Goal: Consume media (video, audio)

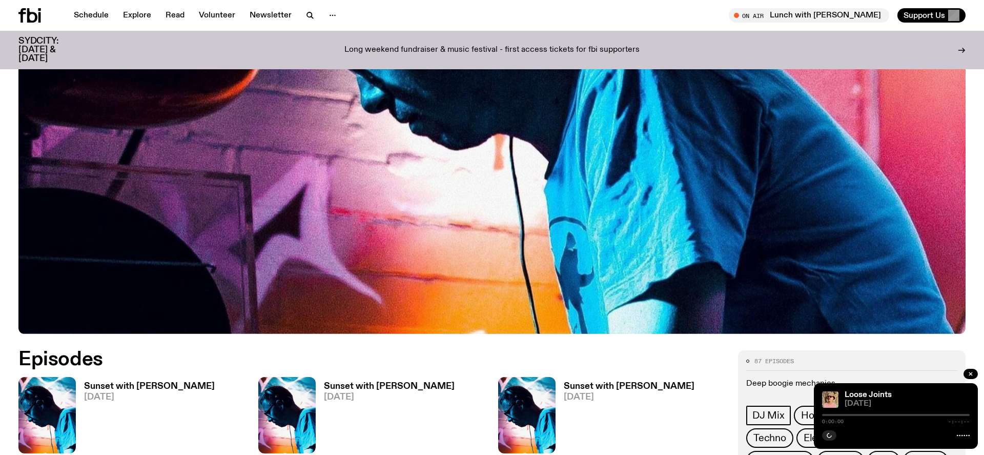
scroll to position [474, 0]
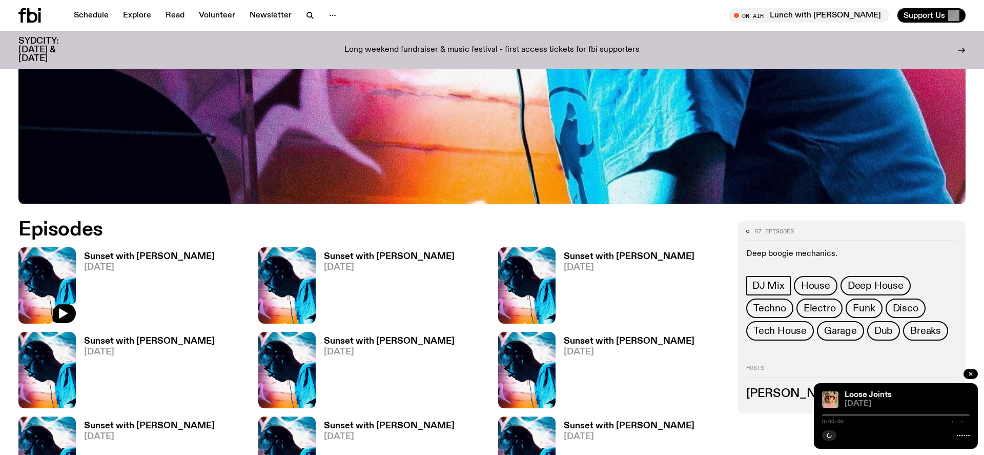
click at [63, 267] on img at bounding box center [46, 285] width 57 height 76
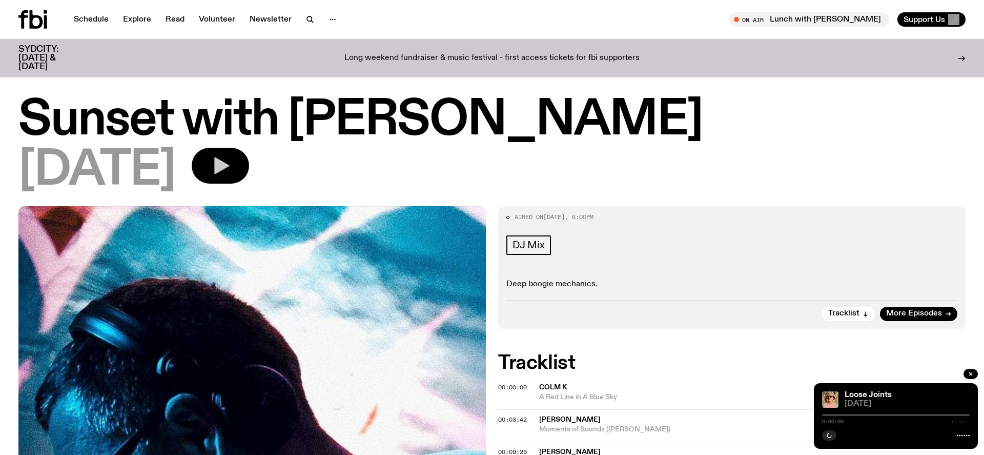
click at [249, 158] on button "button" at bounding box center [220, 166] width 57 height 36
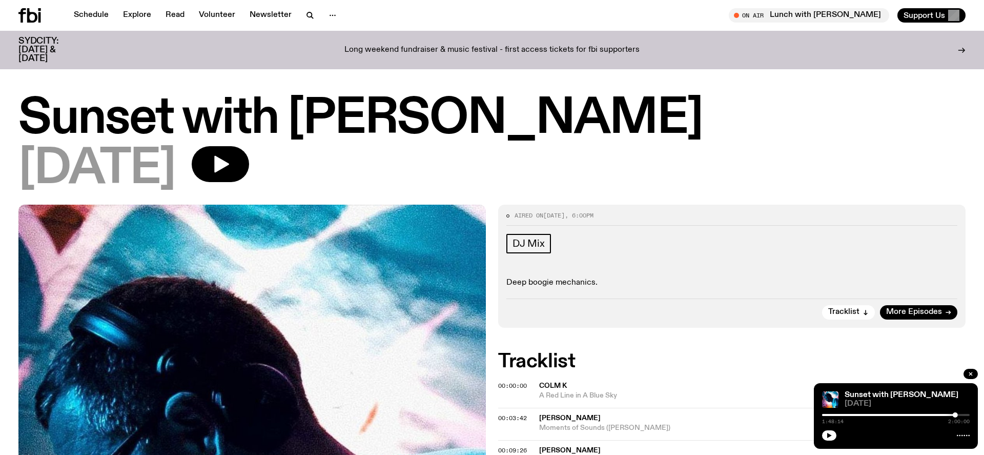
scroll to position [32, 0]
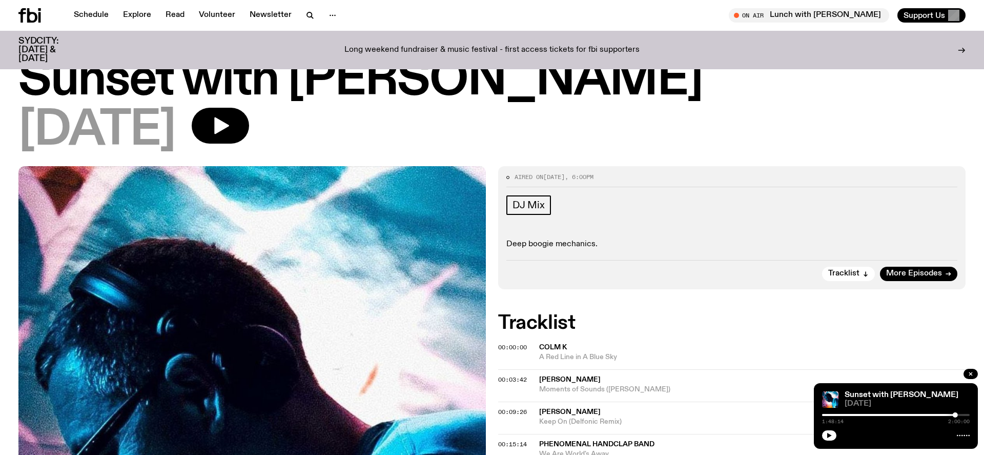
click at [230, 117] on div "[DATE]" at bounding box center [491, 131] width 947 height 46
click at [231, 124] on icon "button" at bounding box center [220, 125] width 20 height 20
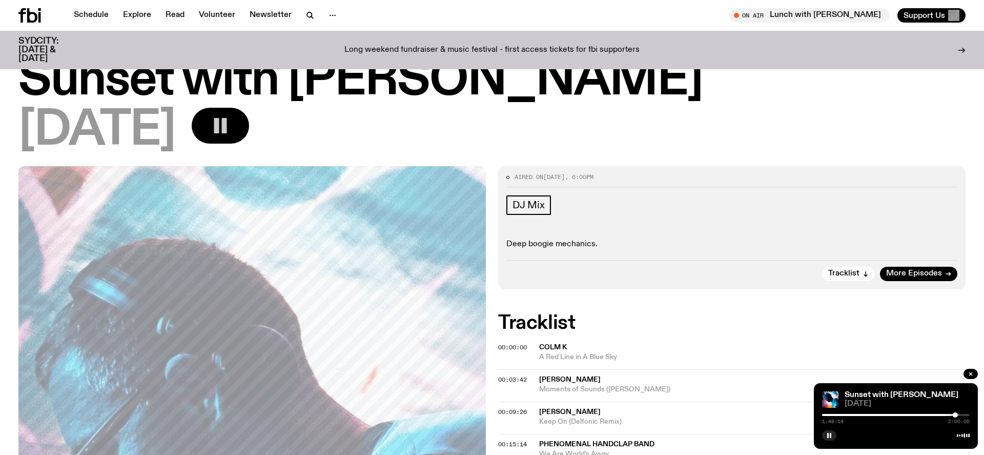
scroll to position [0, 0]
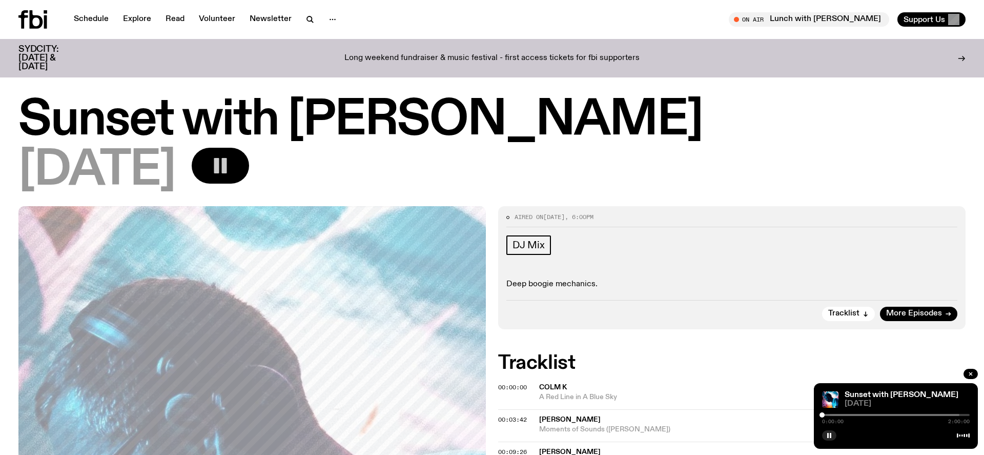
drag, startPoint x: 957, startPoint y: 415, endPoint x: 776, endPoint y: 415, distance: 180.9
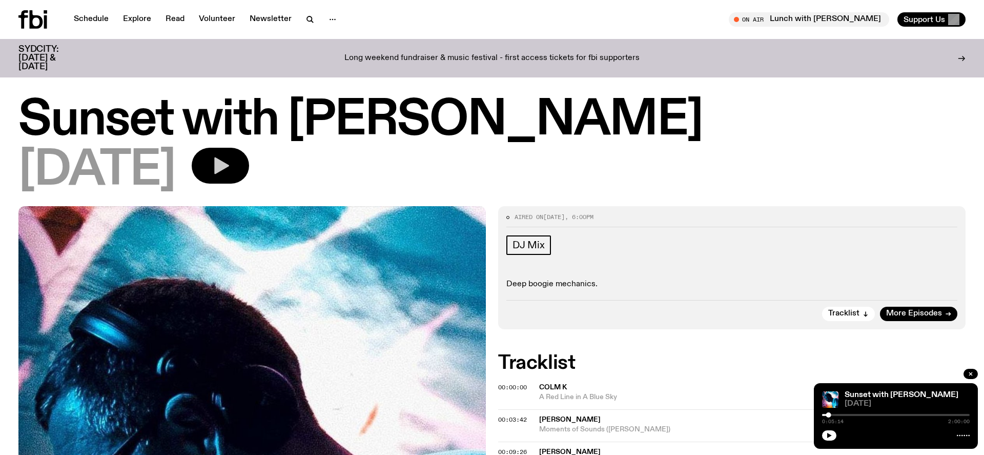
click at [249, 158] on button "button" at bounding box center [220, 166] width 57 height 36
